Goal: Task Accomplishment & Management: Complete application form

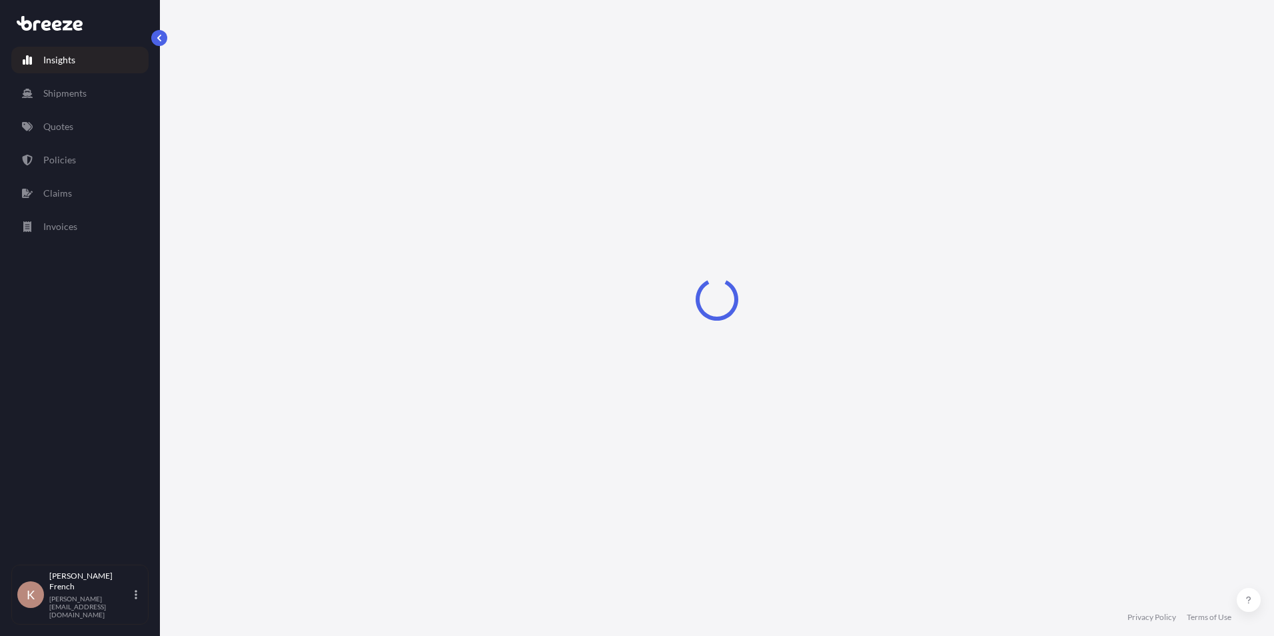
select select "2025"
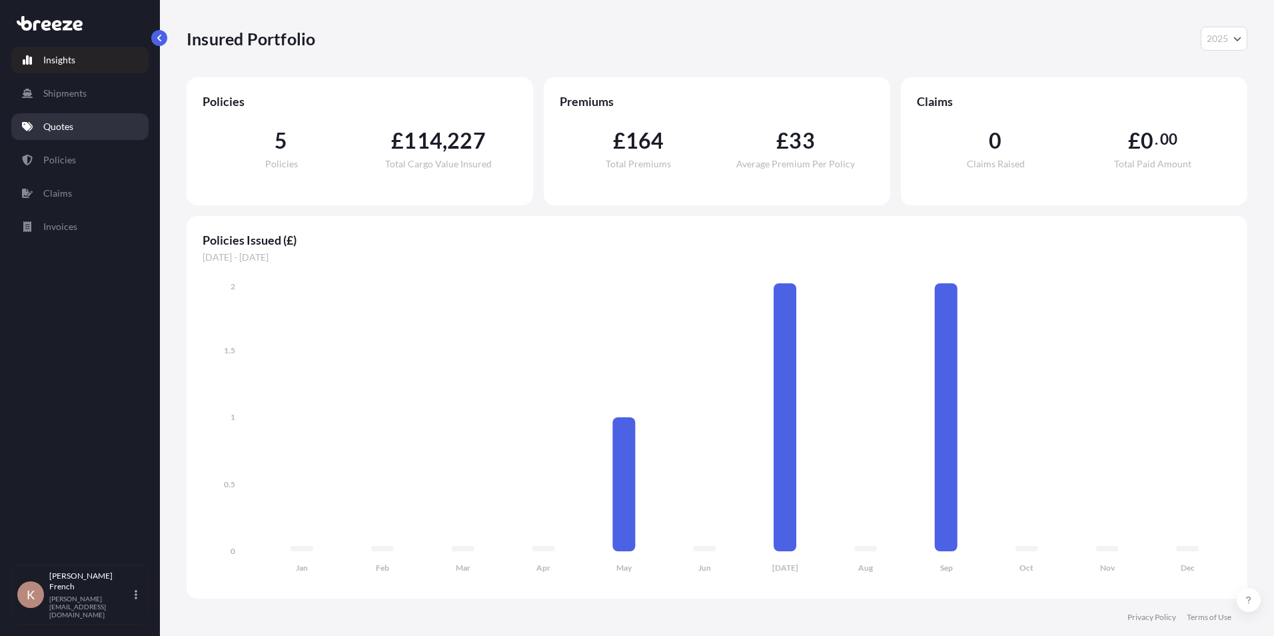
click at [97, 127] on link "Quotes" at bounding box center [79, 126] width 137 height 27
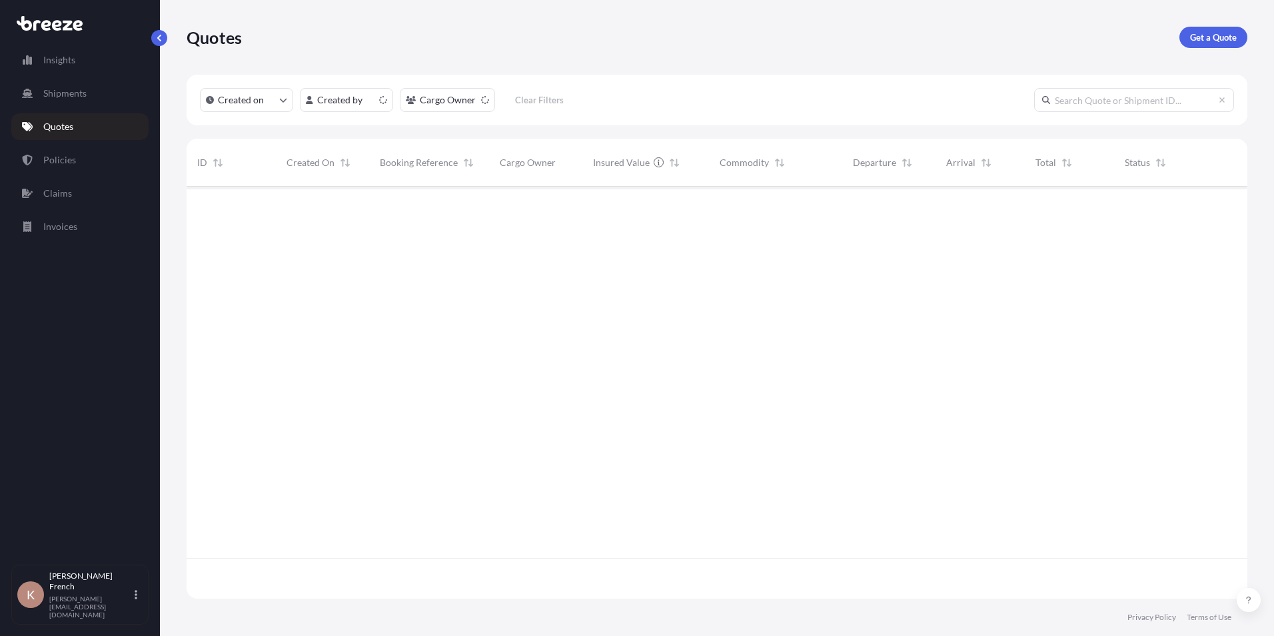
scroll to position [409, 1051]
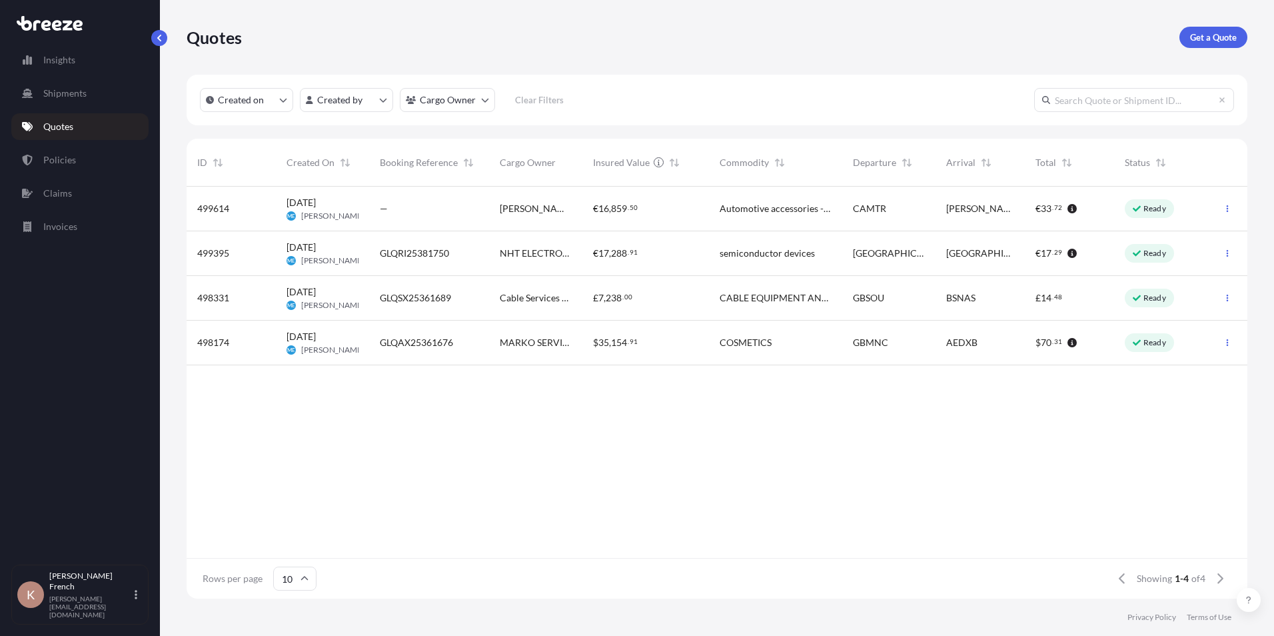
click at [1160, 257] on p "Ready" at bounding box center [1155, 253] width 23 height 11
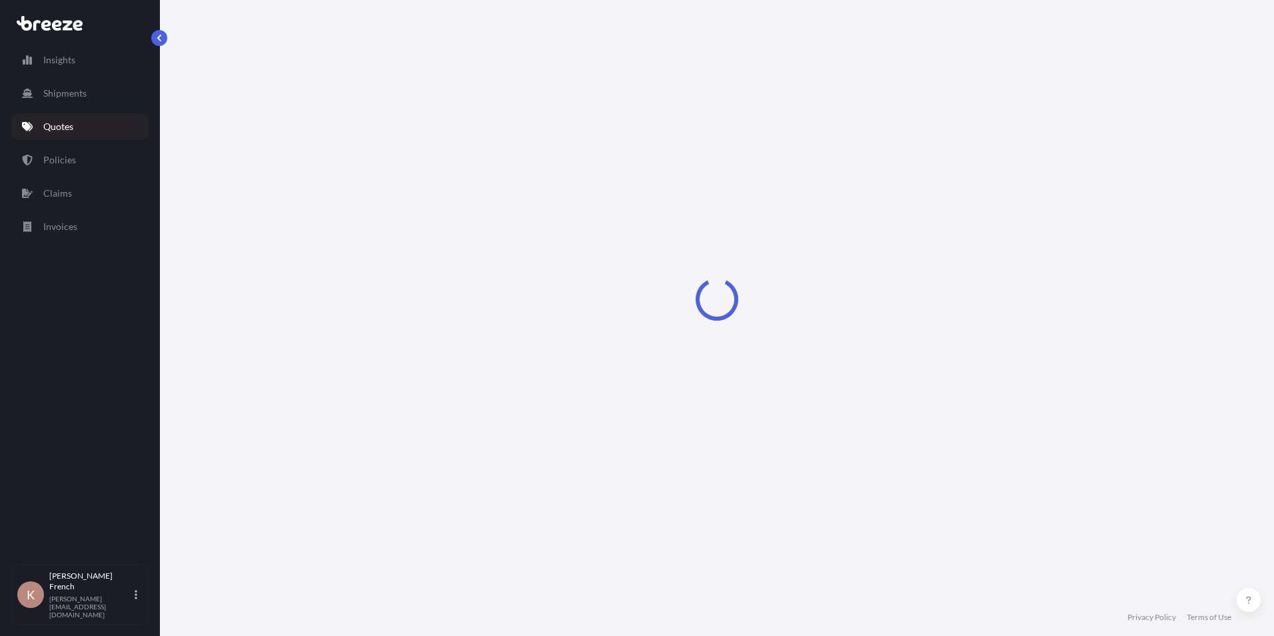
select select "Road"
select select "1"
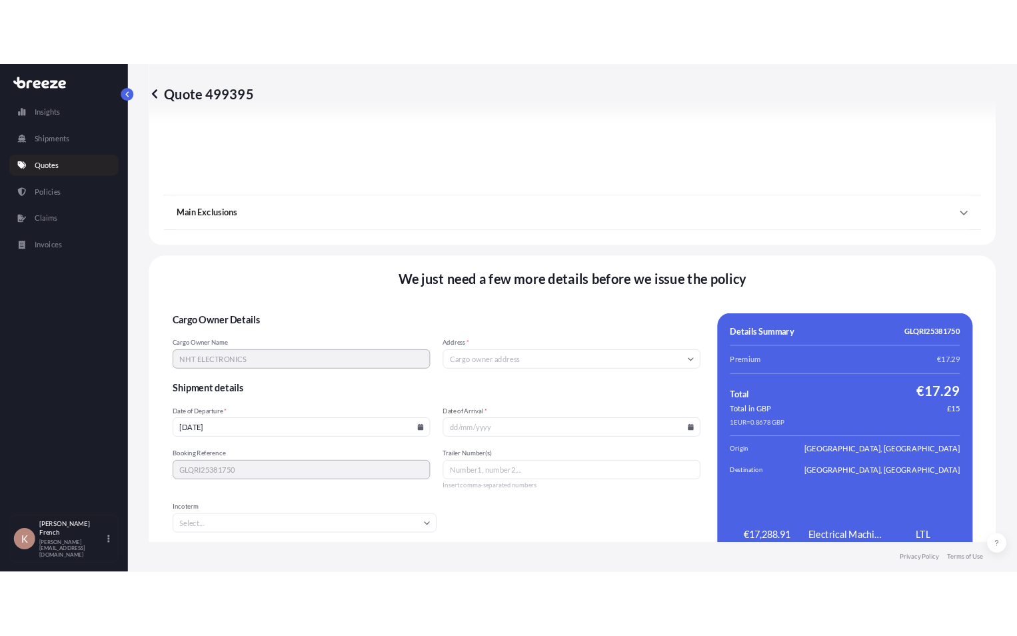
scroll to position [1480, 0]
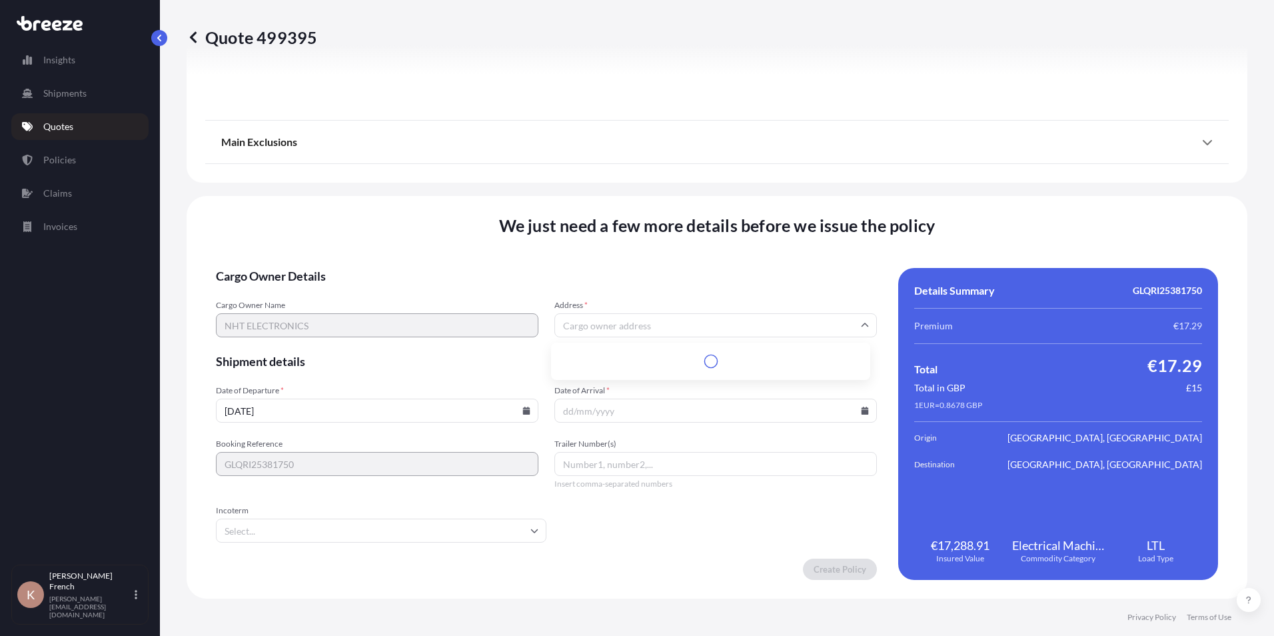
click at [620, 320] on input "Address *" at bounding box center [716, 325] width 323 height 24
click at [619, 319] on input "Address *" at bounding box center [716, 325] width 323 height 24
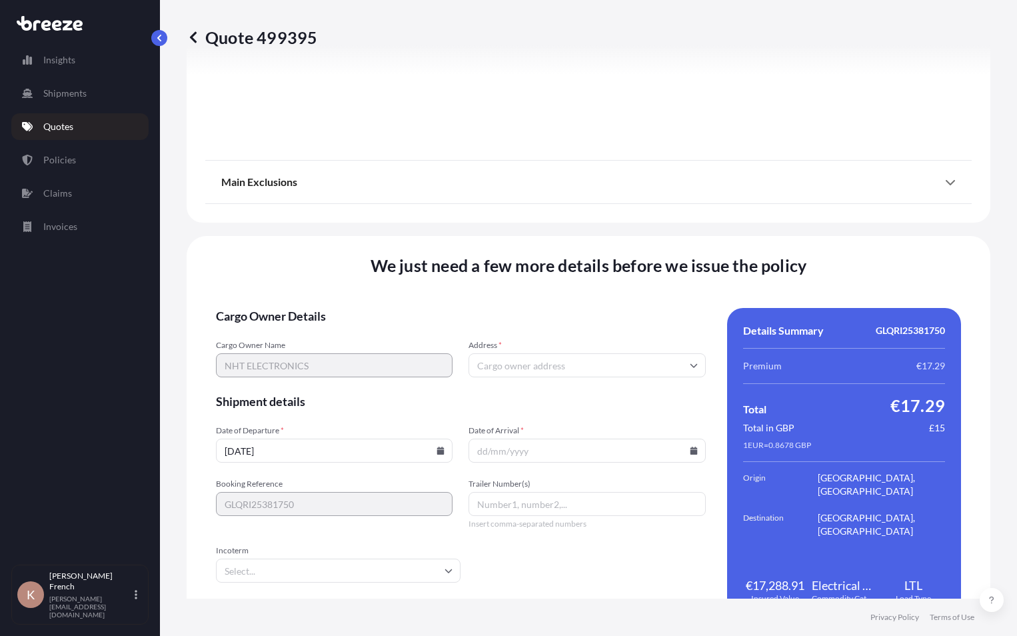
scroll to position [1500, 0]
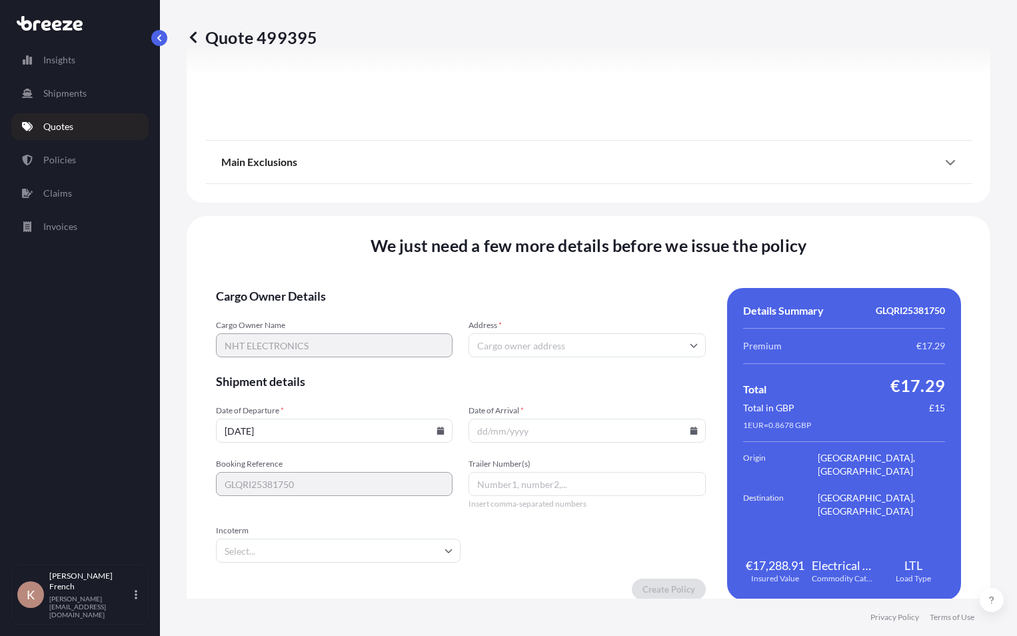
click at [507, 342] on input "Address *" at bounding box center [587, 345] width 237 height 24
click at [573, 342] on input "Address *" at bounding box center [587, 345] width 237 height 24
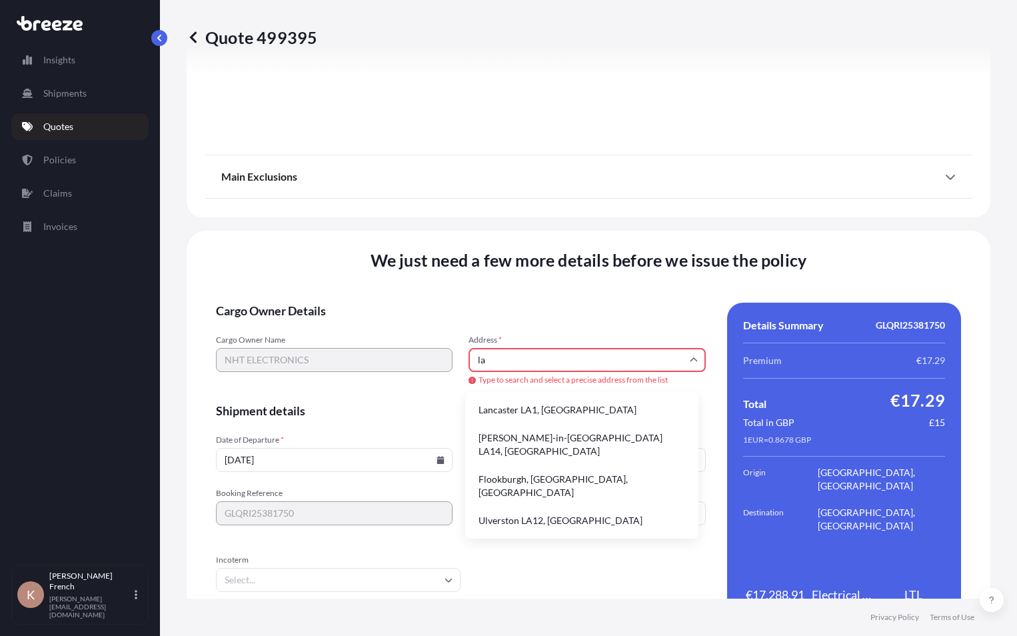
type input "l"
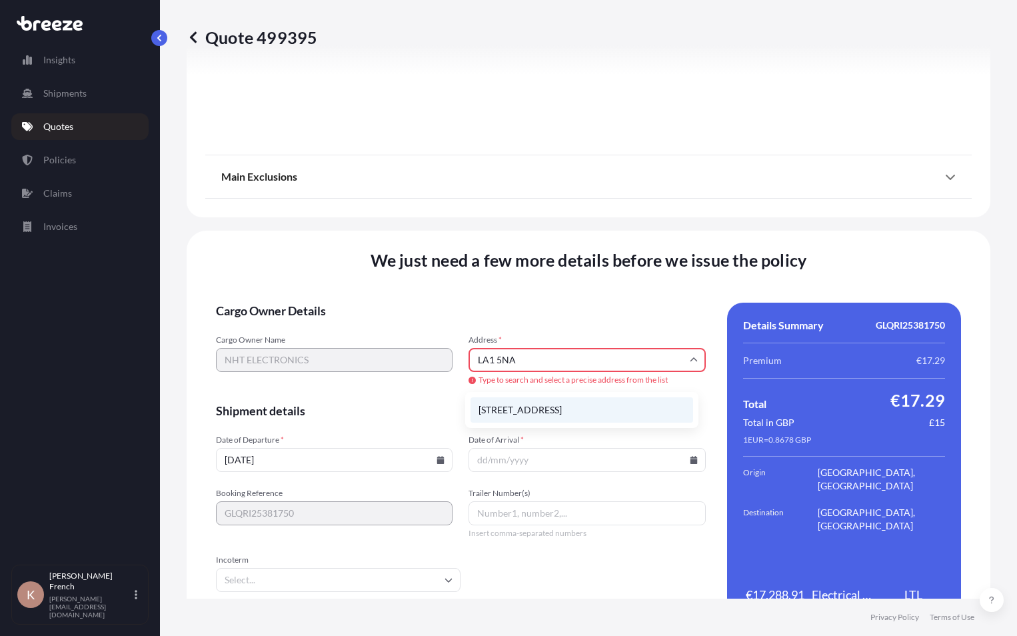
click at [613, 411] on li "[STREET_ADDRESS]" at bounding box center [582, 409] width 223 height 25
type input "[STREET_ADDRESS]"
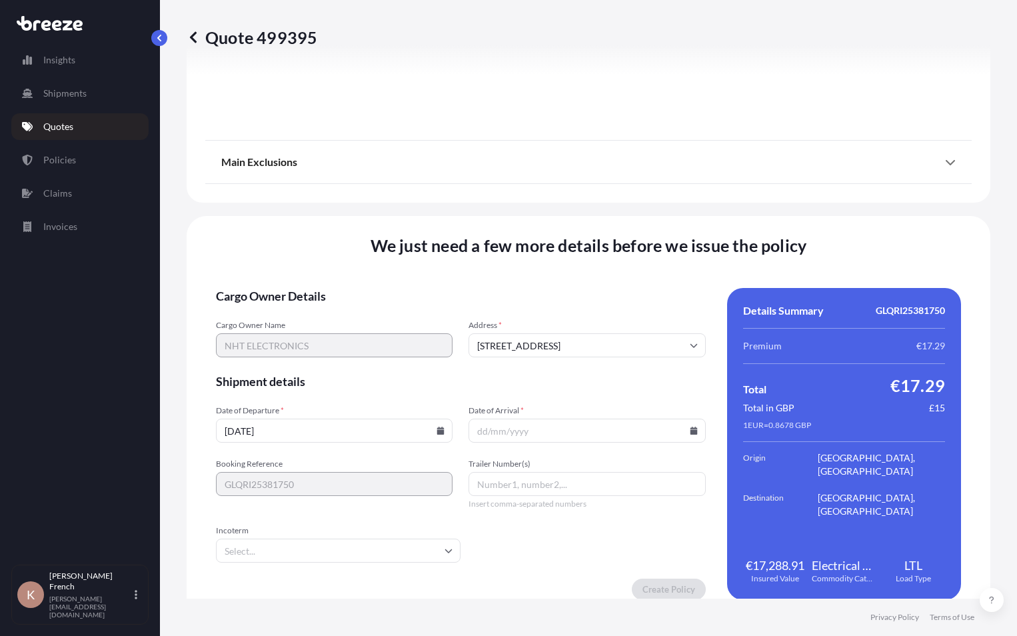
scroll to position [1520, 0]
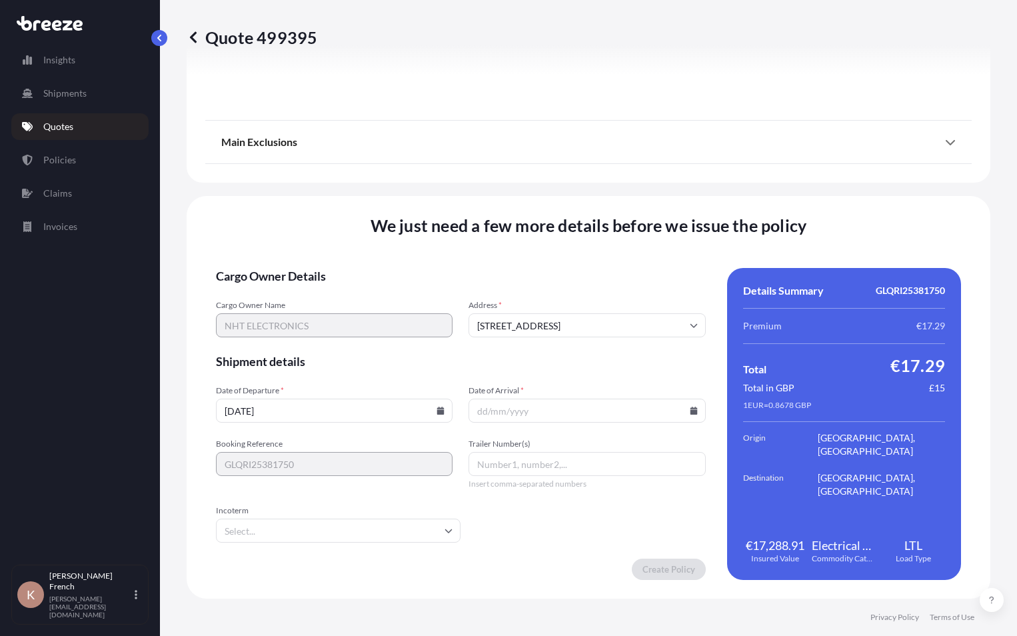
click at [357, 409] on input "[DATE]" at bounding box center [334, 411] width 237 height 24
click at [437, 413] on icon at bounding box center [440, 411] width 7 height 8
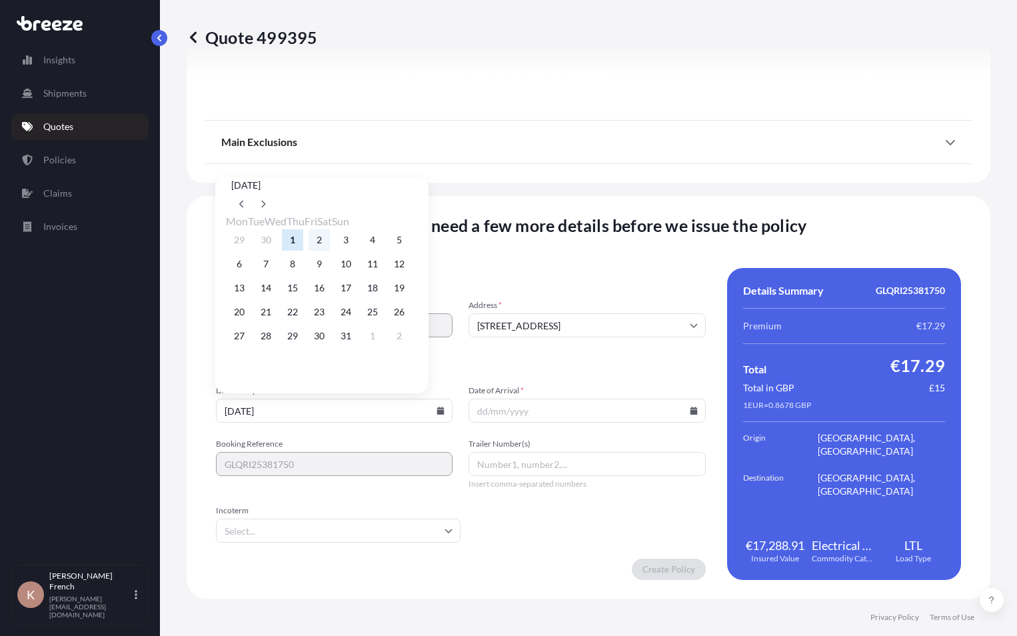
click at [330, 237] on button "2" at bounding box center [319, 239] width 21 height 21
type input "[DATE]"
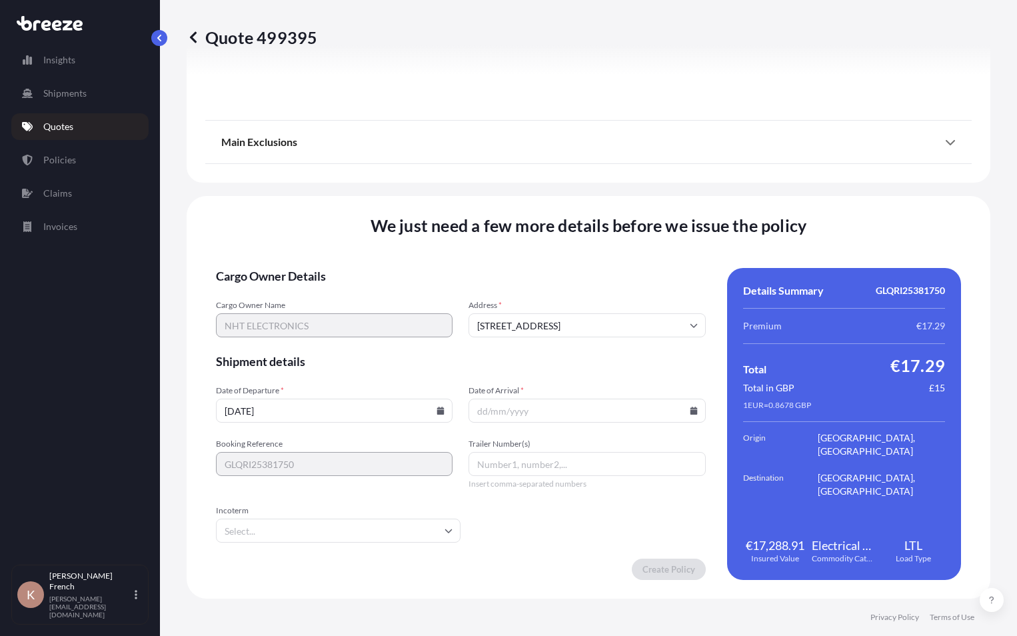
click at [494, 413] on input "Date of Arrival *" at bounding box center [587, 411] width 237 height 24
click at [691, 413] on input "Date of Arrival *" at bounding box center [587, 411] width 237 height 24
click at [690, 411] on icon at bounding box center [693, 411] width 7 height 8
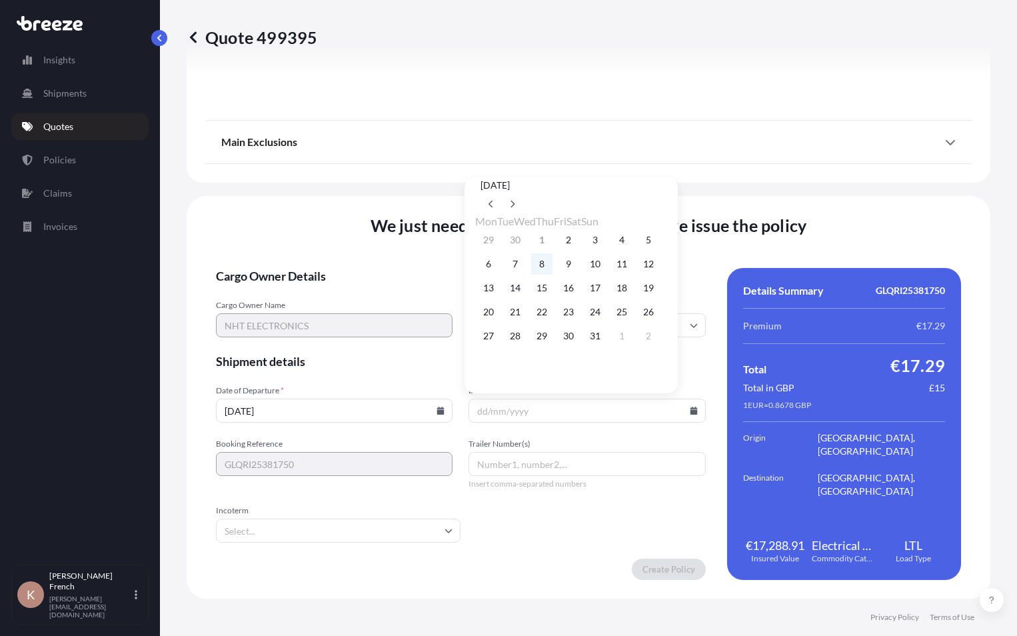
click at [553, 267] on button "8" at bounding box center [541, 263] width 21 height 21
type input "[DATE]"
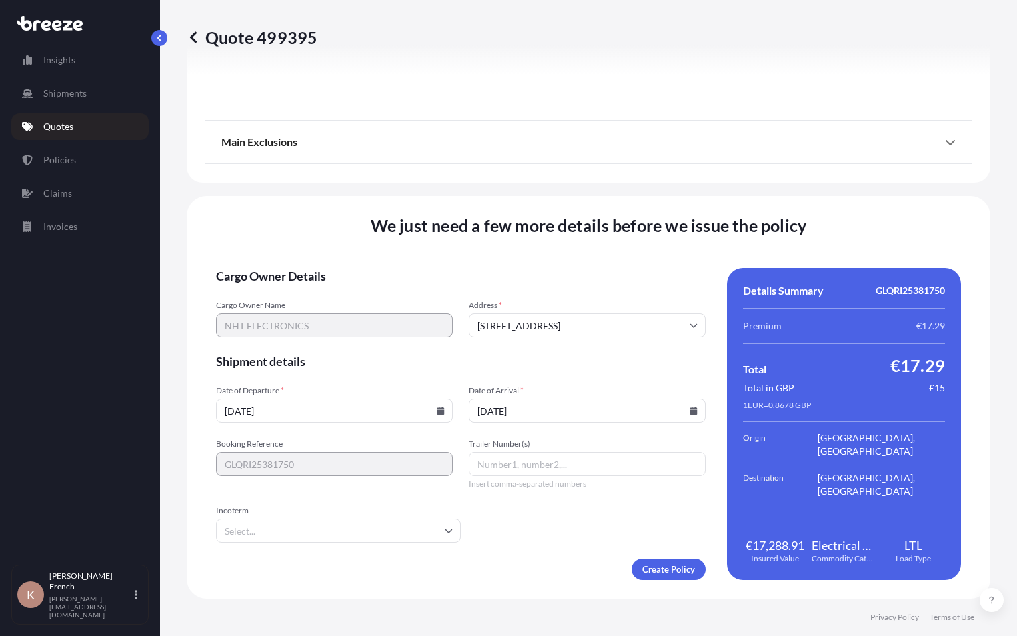
click at [503, 465] on input "Trailer Number(s)" at bounding box center [587, 464] width 237 height 24
type input "AACV739"
click at [357, 533] on input "Incoterm" at bounding box center [338, 531] width 245 height 24
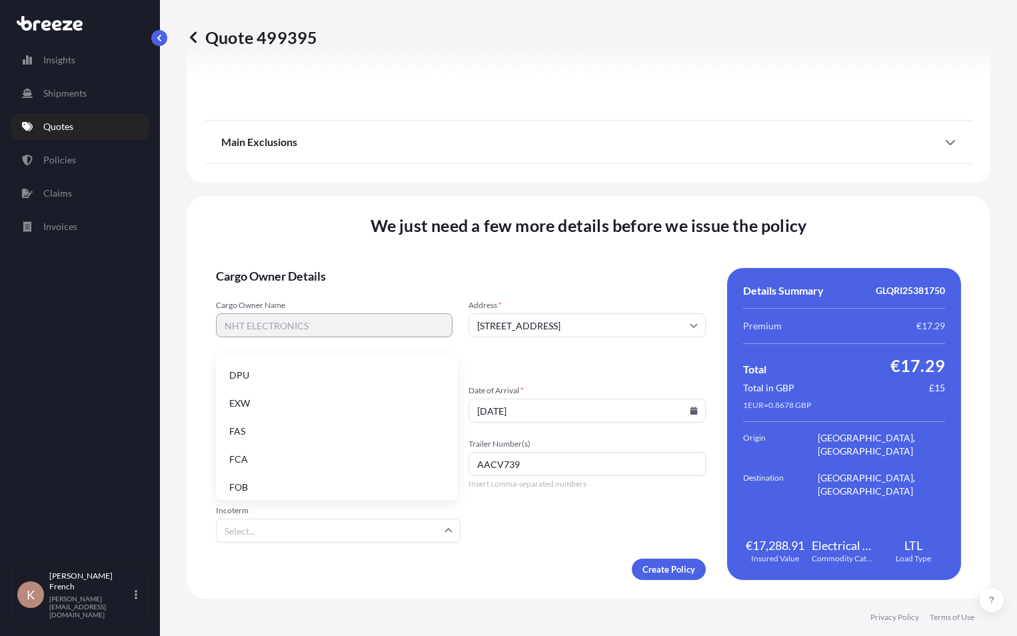
scroll to position [169, 0]
click at [323, 457] on li "FCA" at bounding box center [336, 453] width 231 height 25
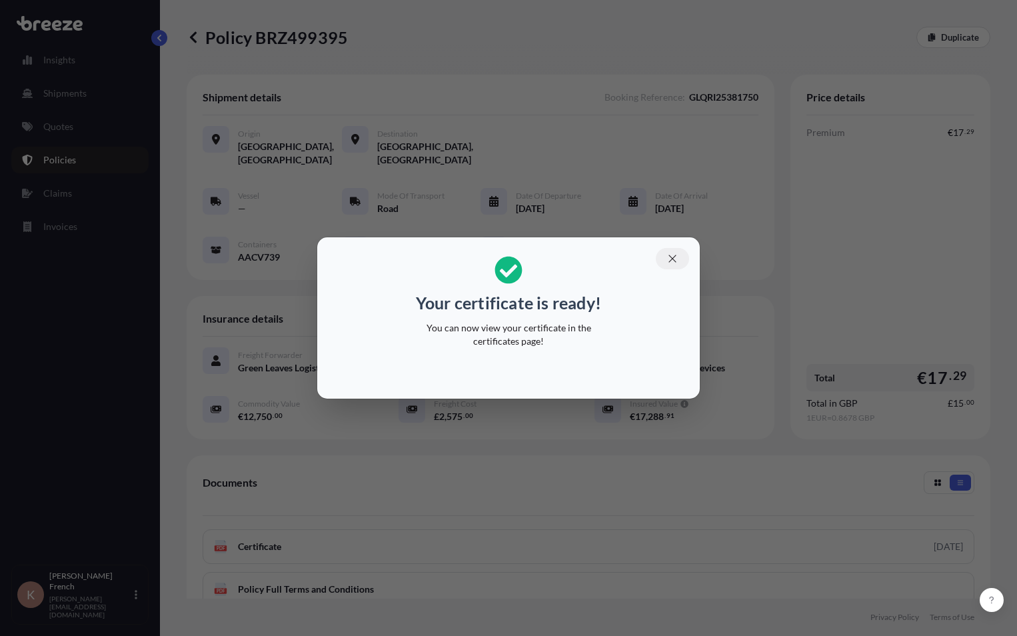
click at [668, 259] on icon "button" at bounding box center [672, 259] width 12 height 12
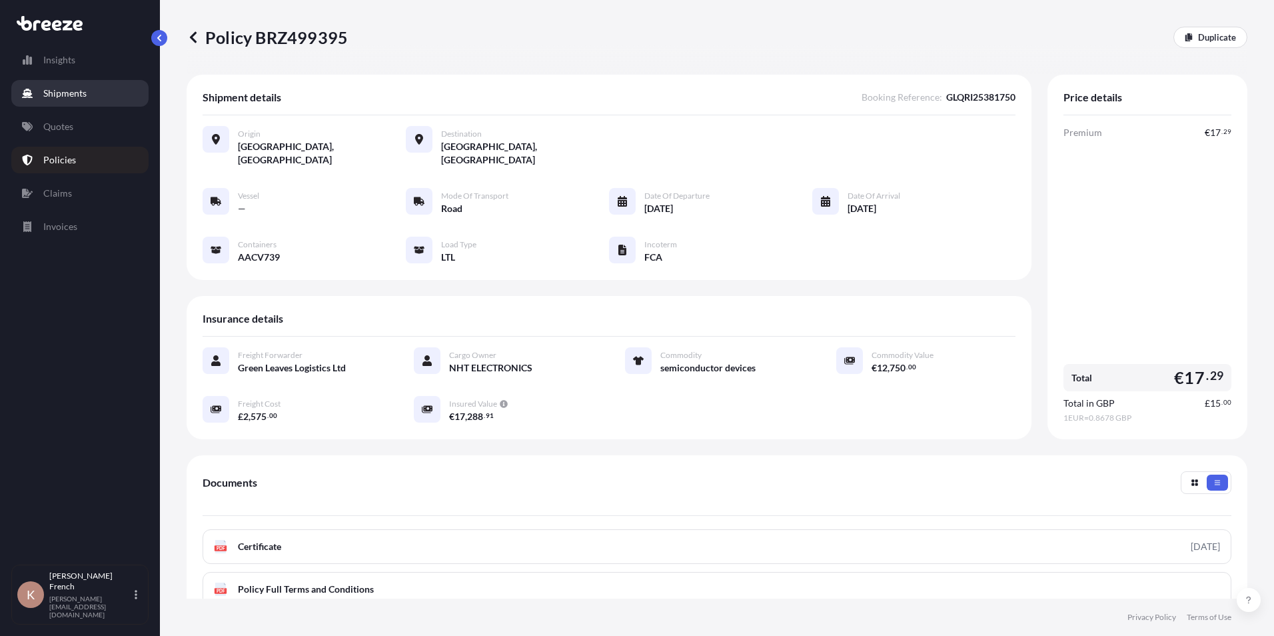
click at [50, 94] on p "Shipments" at bounding box center [64, 93] width 43 height 13
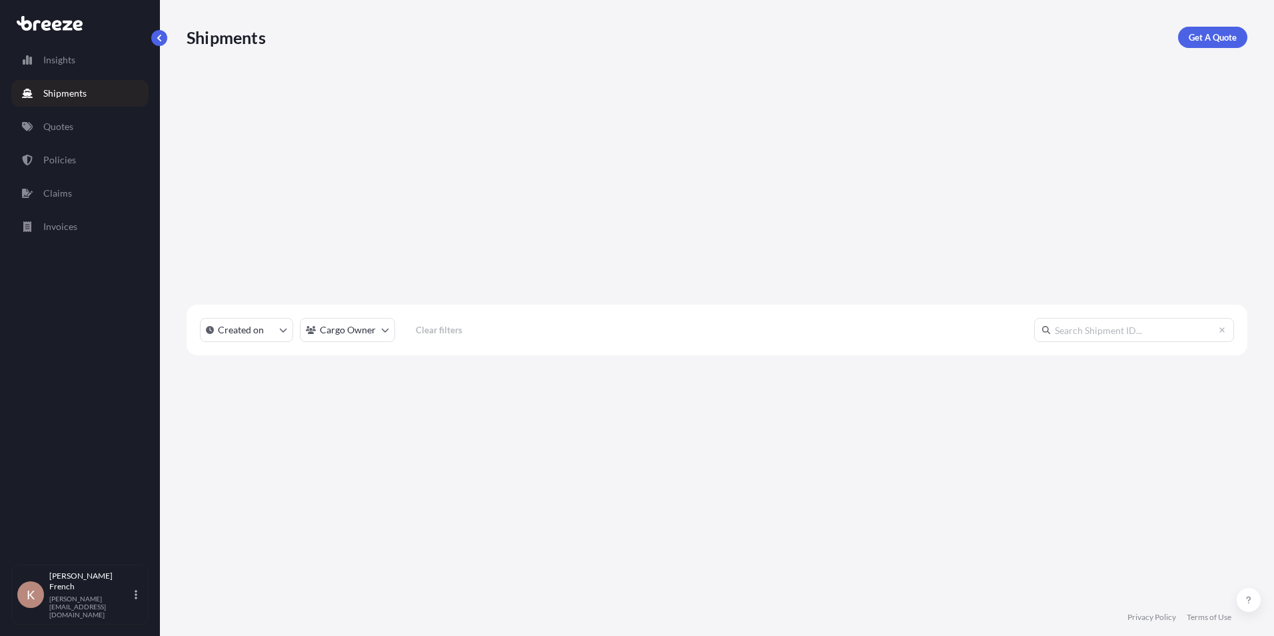
scroll to position [450, 1051]
click at [52, 163] on p "Policies" at bounding box center [59, 159] width 33 height 13
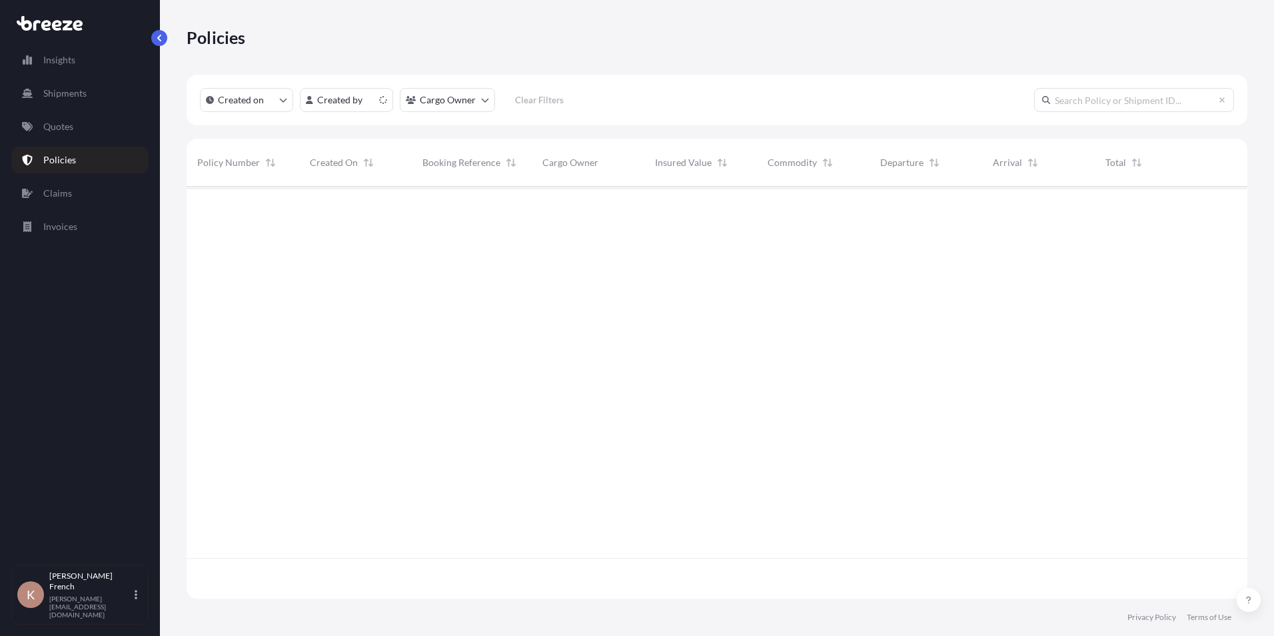
scroll to position [409, 1051]
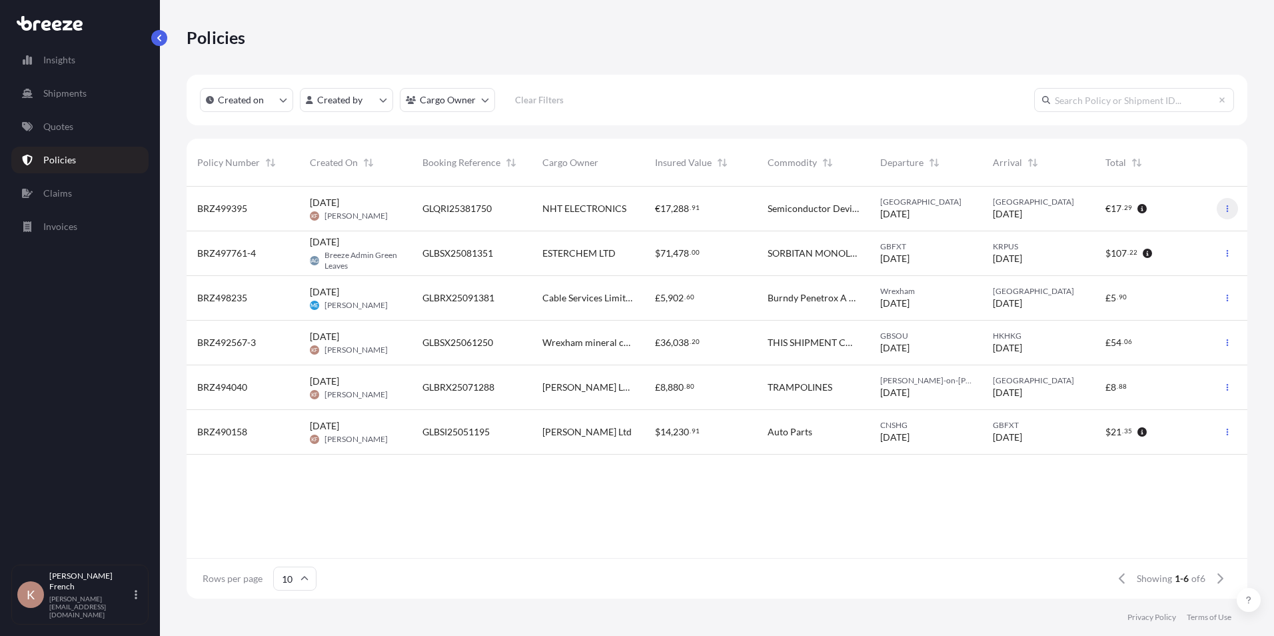
click at [1226, 214] on button "button" at bounding box center [1227, 208] width 21 height 21
click at [1192, 233] on p "Download certificate" at bounding box center [1164, 235] width 87 height 13
